Goal: Find specific page/section: Find specific page/section

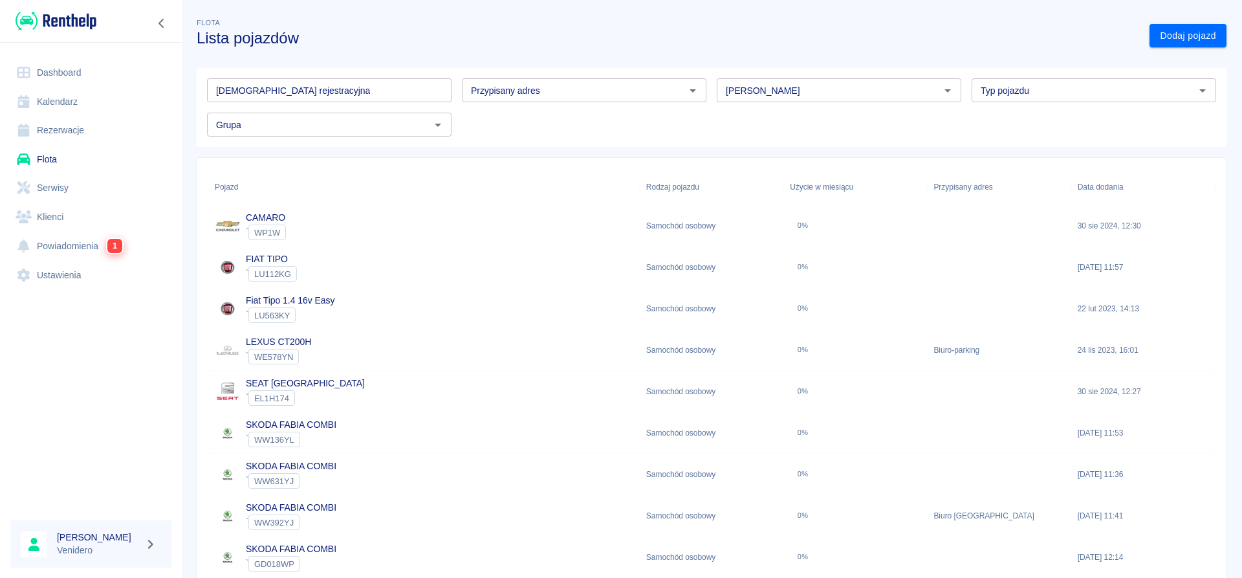
click at [56, 158] on link "Flota" at bounding box center [90, 159] width 161 height 29
click at [313, 95] on input "[DEMOGRAPHIC_DATA] rejestracyjna" at bounding box center [329, 90] width 244 height 24
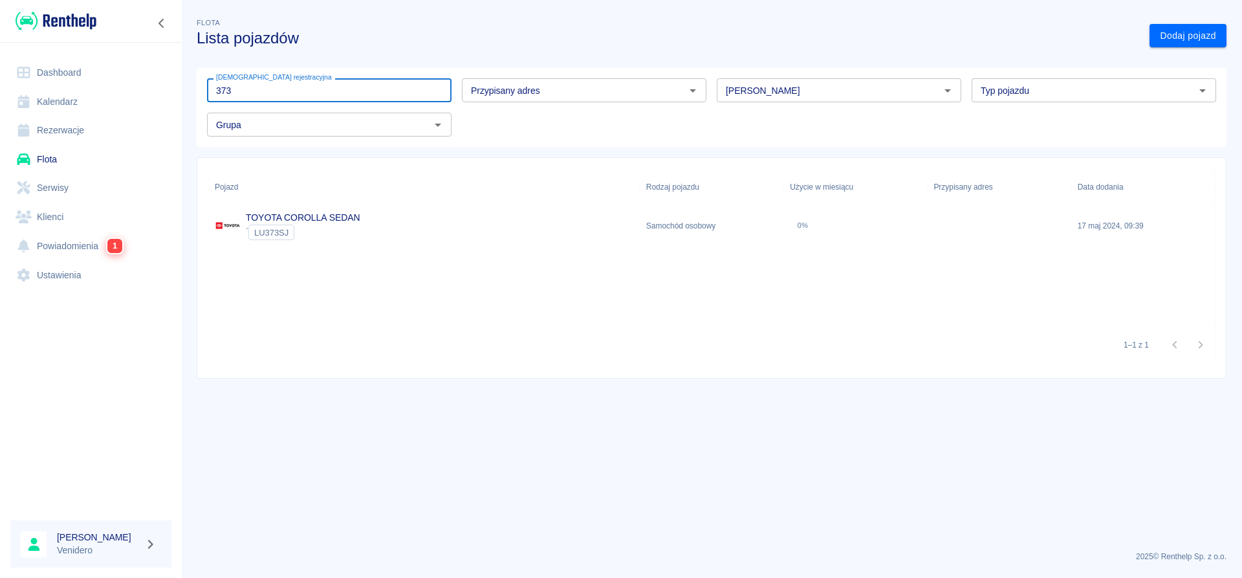
type input "373"
click at [330, 215] on link "TOYOTA COROLLA SEDAN" at bounding box center [303, 217] width 114 height 10
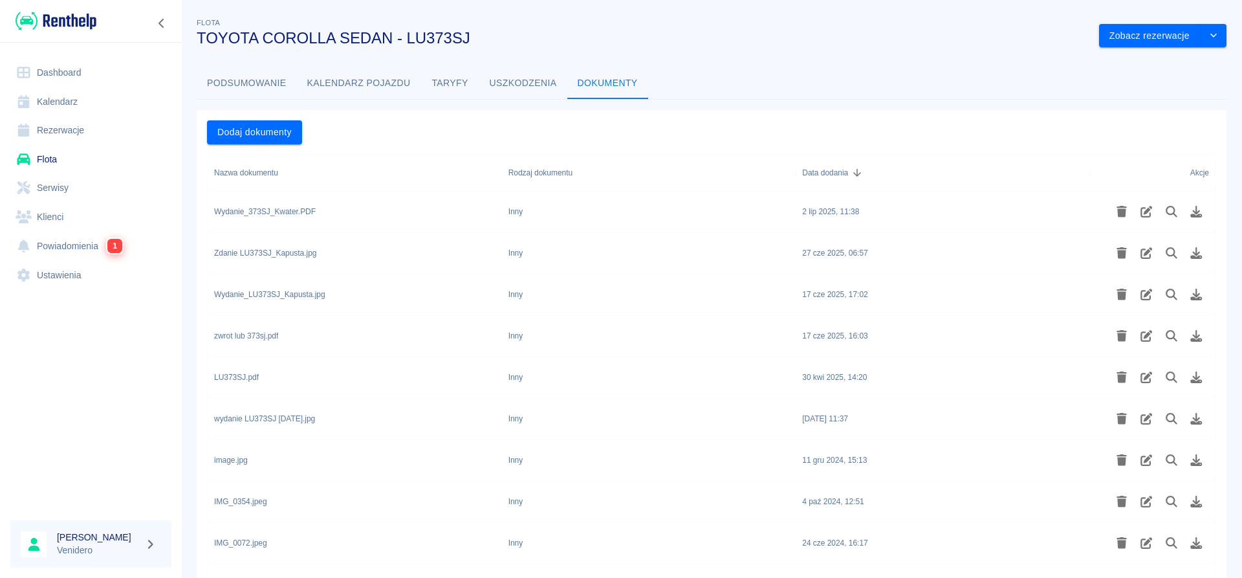
click at [308, 213] on div "Wydanie_373SJ_Kwater.PDF" at bounding box center [265, 212] width 102 height 12
click at [1171, 207] on icon "Podgląd pliku" at bounding box center [1171, 212] width 12 height 12
click at [45, 157] on link "Flota" at bounding box center [90, 159] width 161 height 29
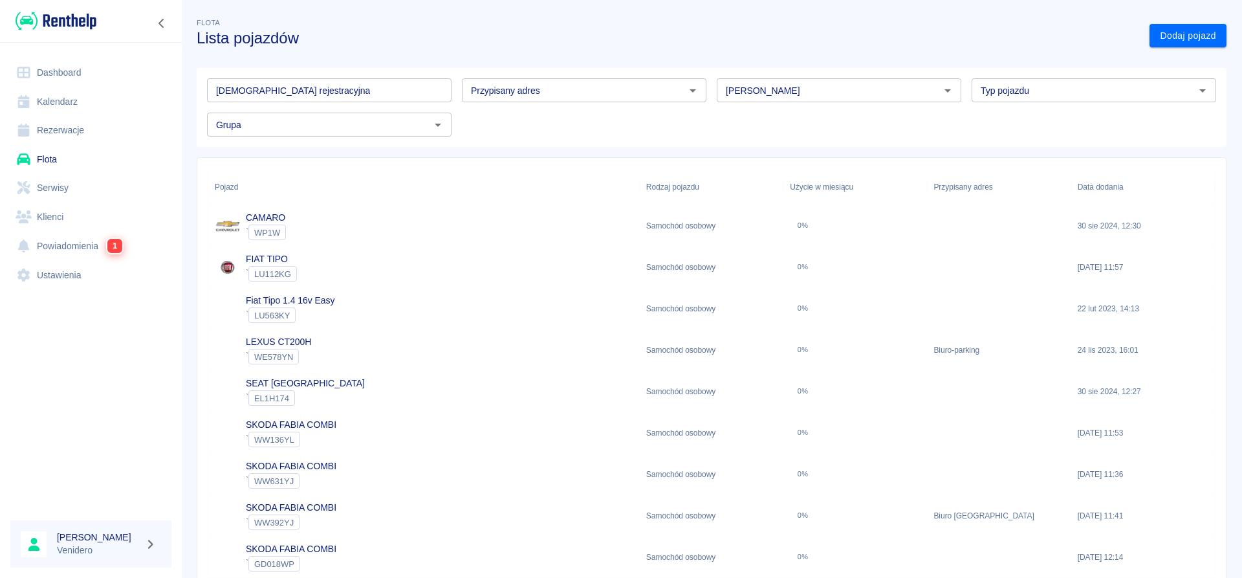
click at [310, 83] on input "[DEMOGRAPHIC_DATA] rejestracyjna" at bounding box center [329, 90] width 244 height 24
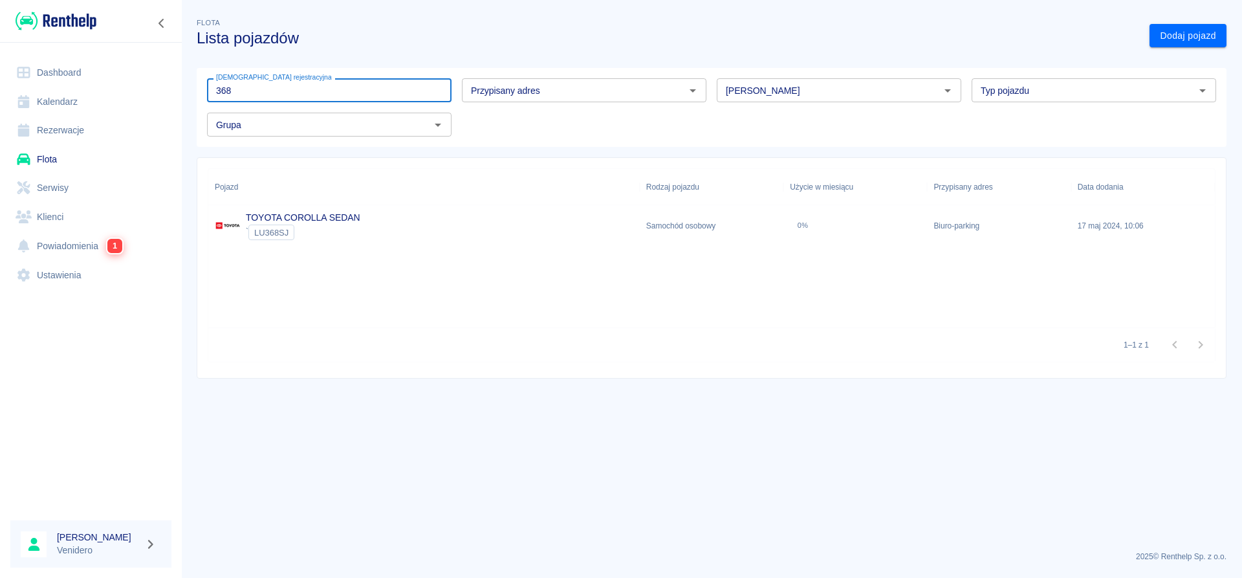
type input "368"
click at [348, 221] on link "TOYOTA COROLLA SEDAN" at bounding box center [303, 217] width 114 height 10
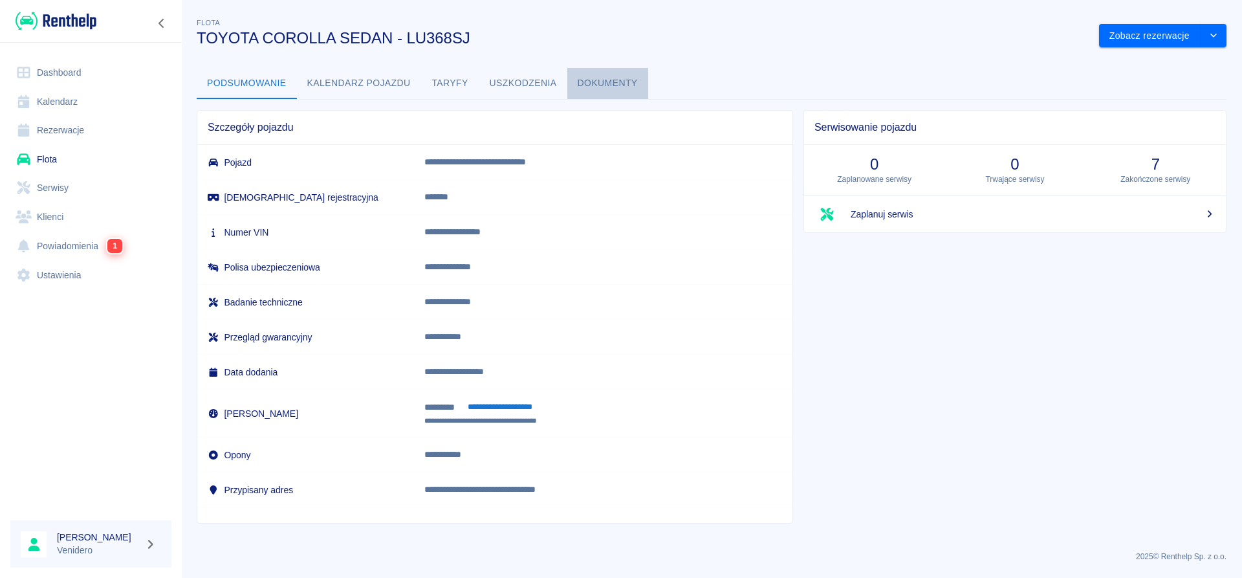
click at [636, 86] on button "Dokumenty" at bounding box center [607, 83] width 81 height 31
